Goal: Task Accomplishment & Management: Complete application form

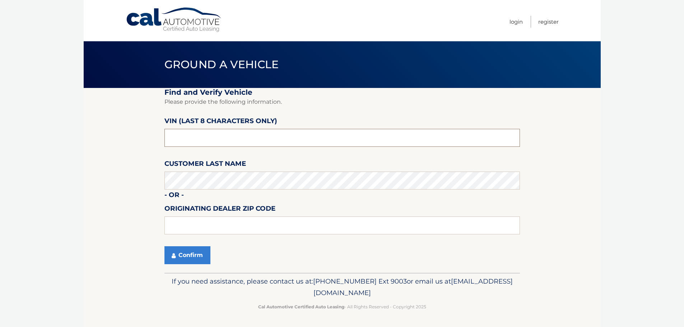
click at [221, 144] on input "text" at bounding box center [342, 138] width 356 height 18
type input "N1080508"
click at [187, 250] on button "Confirm" at bounding box center [187, 255] width 46 height 18
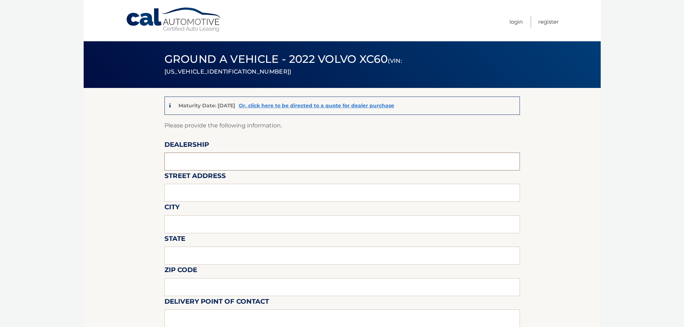
click at [232, 164] on input "text" at bounding box center [342, 162] width 356 height 18
type input "GUNTHER VOLVO CARS COCONUT CREEK"
type input "4350 NORTH STATE ROAD 7"
type input "COCONUT CREEK"
type input "FL"
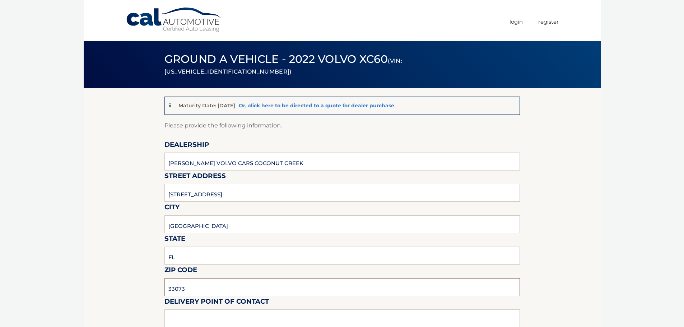
type input "33073"
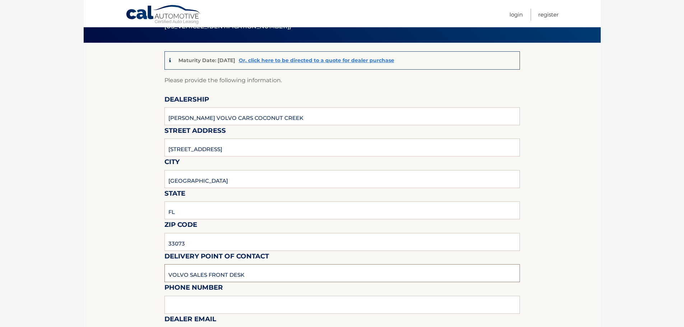
scroll to position [216, 0]
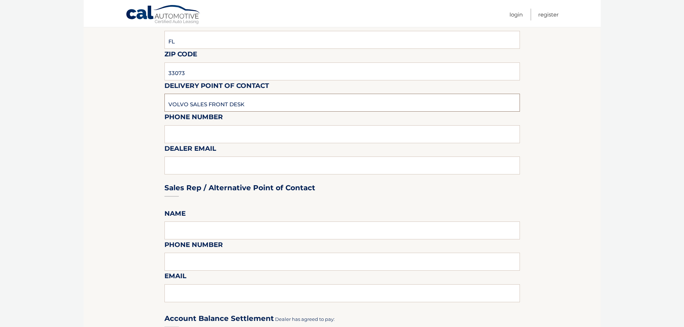
type input "VOLVO SALES FRONT DESK"
type input "9545903760"
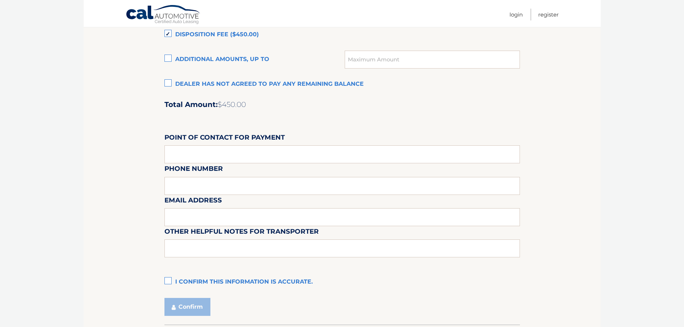
scroll to position [575, 0]
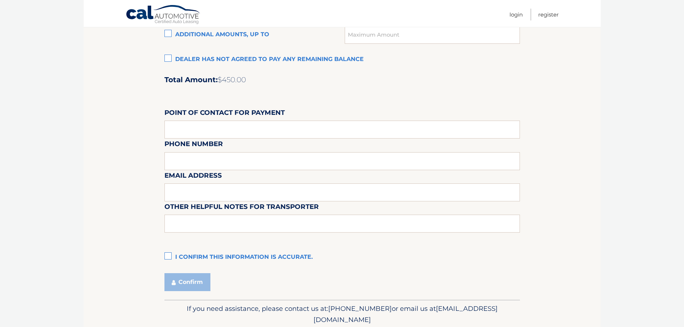
type input "KATIEM@GUNTHERCREEK.NET"
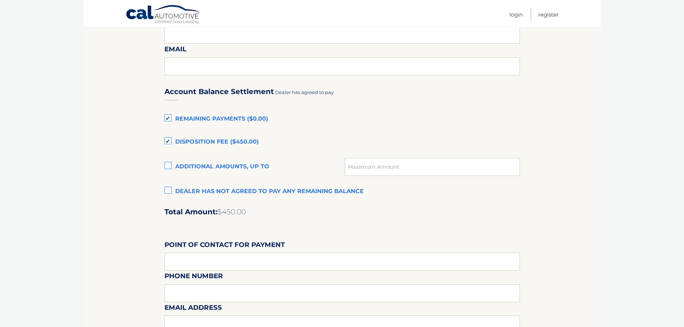
scroll to position [431, 0]
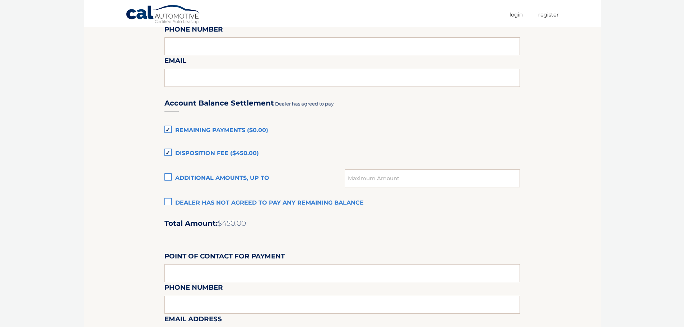
click at [167, 154] on label "Disposition Fee ($450.00)" at bounding box center [342, 154] width 356 height 14
click at [0, 0] on input "Disposition Fee ($450.00)" at bounding box center [0, 0] width 0 height 0
click at [168, 152] on label "Disposition Fee ($450.00)" at bounding box center [342, 154] width 356 height 14
click at [0, 0] on input "Disposition Fee ($450.00)" at bounding box center [0, 0] width 0 height 0
click at [167, 129] on label "Remaining Payments ($0.00)" at bounding box center [342, 131] width 356 height 14
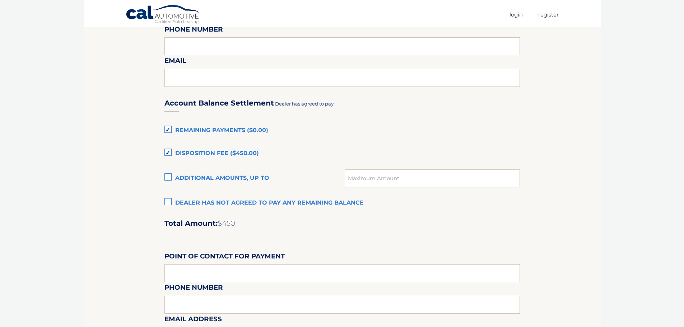
click at [0, 0] on input "Remaining Payments ($0.00)" at bounding box center [0, 0] width 0 height 0
click at [169, 153] on label "Disposition Fee ($450.00)" at bounding box center [342, 154] width 356 height 14
click at [0, 0] on input "Disposition Fee ($450.00)" at bounding box center [0, 0] width 0 height 0
click at [166, 152] on label "Disposition Fee ($450.00)" at bounding box center [342, 154] width 356 height 14
click at [0, 0] on input "Disposition Fee ($450.00)" at bounding box center [0, 0] width 0 height 0
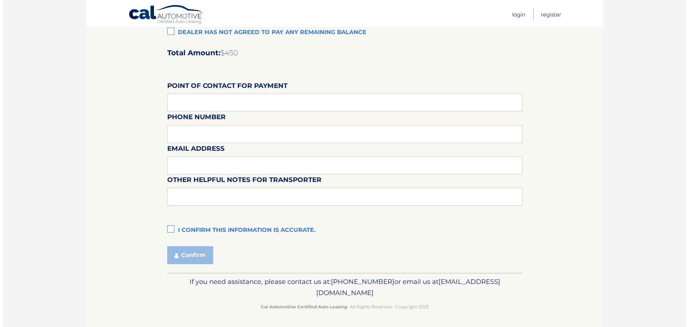
scroll to position [602, 0]
click at [167, 229] on label "I confirm this information is accurate." at bounding box center [342, 230] width 356 height 14
click at [0, 0] on input "I confirm this information is accurate." at bounding box center [0, 0] width 0 height 0
click at [196, 254] on button "Confirm" at bounding box center [187, 255] width 46 height 18
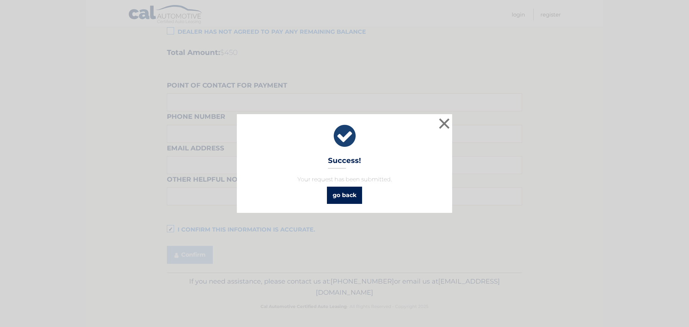
click at [340, 199] on link "go back" at bounding box center [344, 195] width 35 height 17
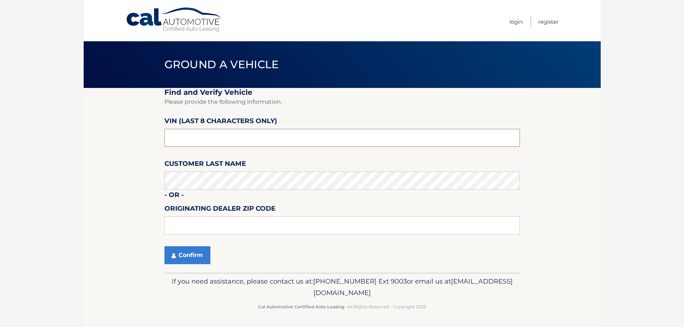
click at [284, 139] on input "text" at bounding box center [342, 138] width 356 height 18
type input "P1202512"
click at [185, 253] on button "Confirm" at bounding box center [187, 255] width 46 height 18
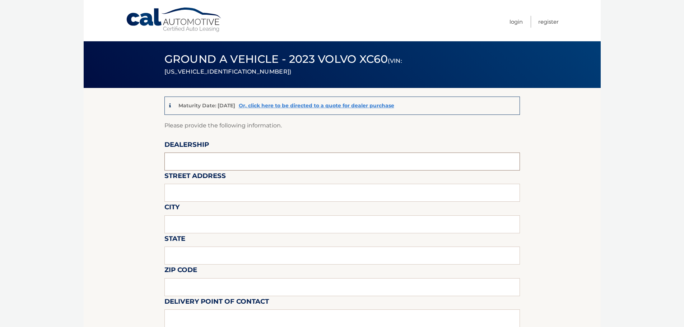
click at [209, 162] on input "text" at bounding box center [342, 162] width 356 height 18
type input "GUNTHER VOLVO CARS COCONUT CREEK"
type input "4350 NORTH STATE ROAD 7"
type input "COCONUT CREEK"
type input "FL"
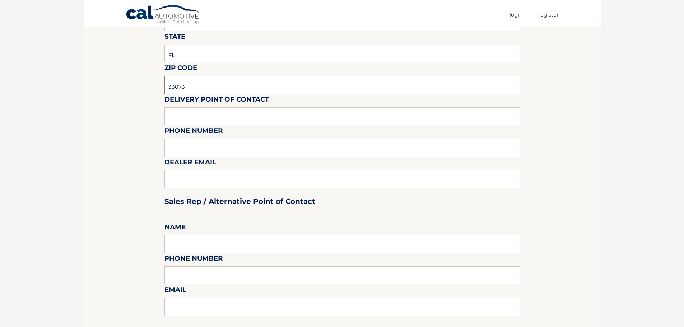
scroll to position [215, 0]
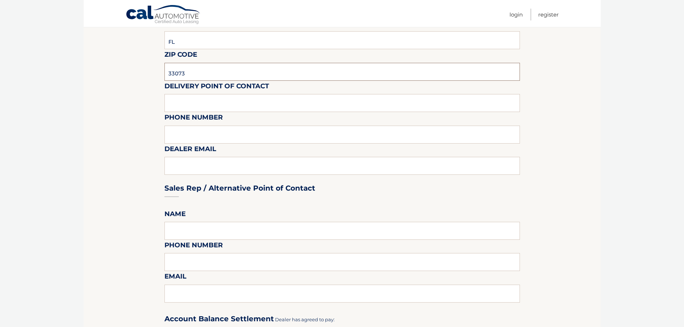
type input "33073"
type input "VOLVO SALES FRONT DESK"
type input "9545903760"
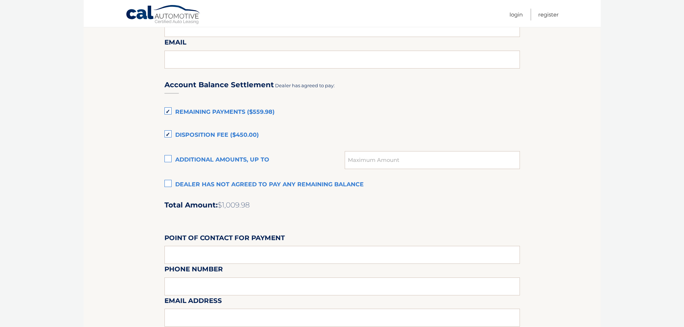
scroll to position [467, 0]
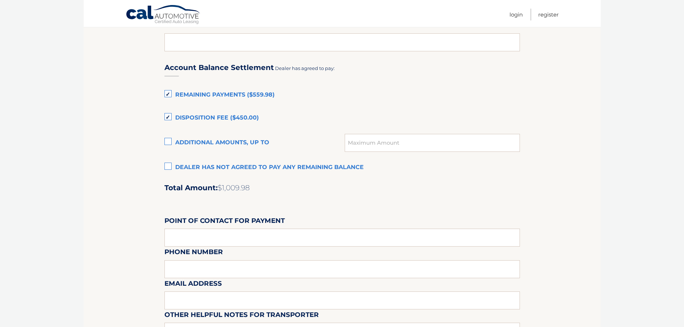
type input "KATIEM@GUNTHERCREEK.NET"
click at [169, 115] on label "Disposition Fee ($450.00)" at bounding box center [342, 118] width 356 height 14
click at [0, 0] on input "Disposition Fee ($450.00)" at bounding box center [0, 0] width 0 height 0
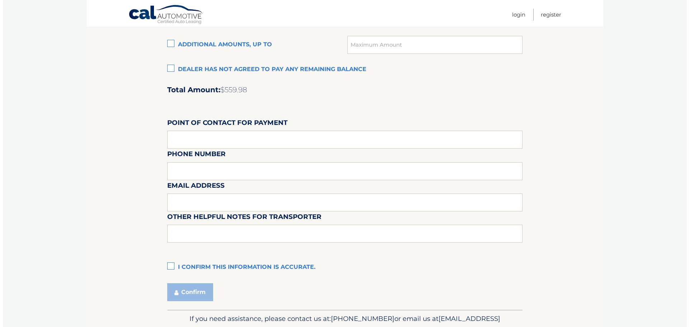
scroll to position [602, 0]
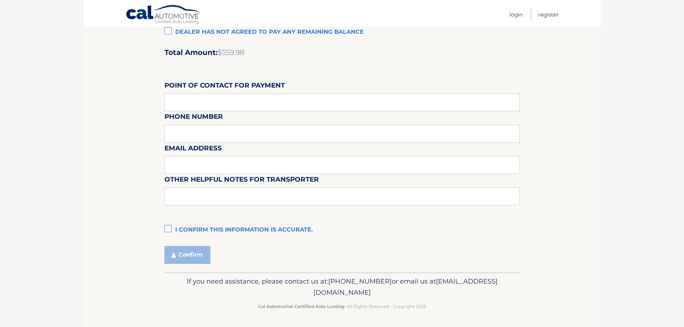
click at [167, 230] on label "I confirm this information is accurate." at bounding box center [342, 230] width 356 height 14
click at [0, 0] on input "I confirm this information is accurate." at bounding box center [0, 0] width 0 height 0
click at [198, 256] on button "Confirm" at bounding box center [187, 255] width 46 height 18
